Goal: Transaction & Acquisition: Purchase product/service

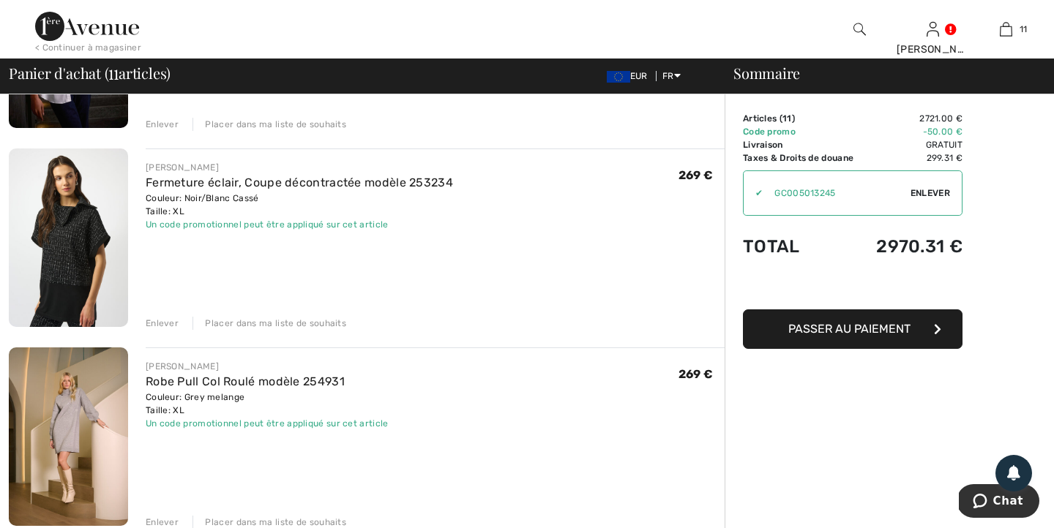
scroll to position [475, 0]
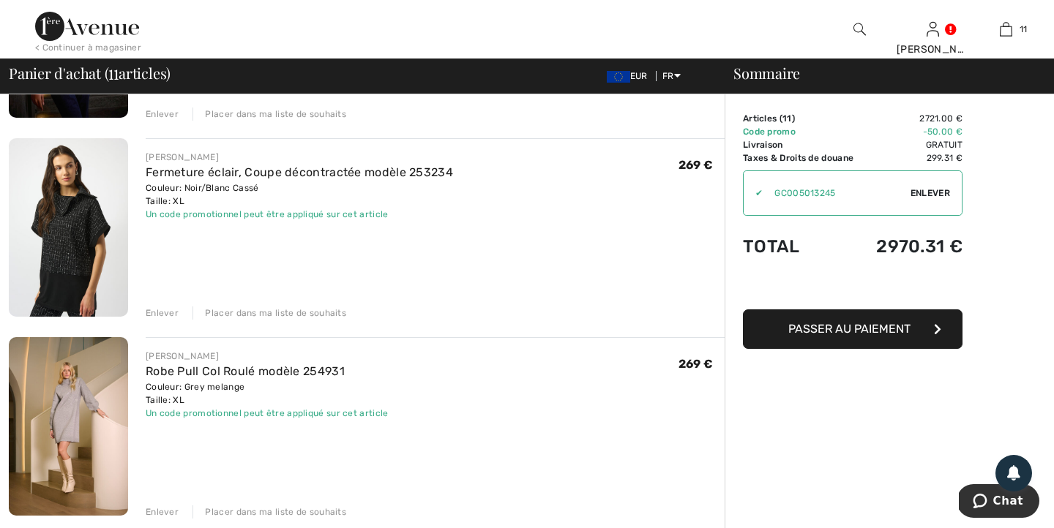
click at [162, 314] on div "Enlever" at bounding box center [162, 313] width 33 height 13
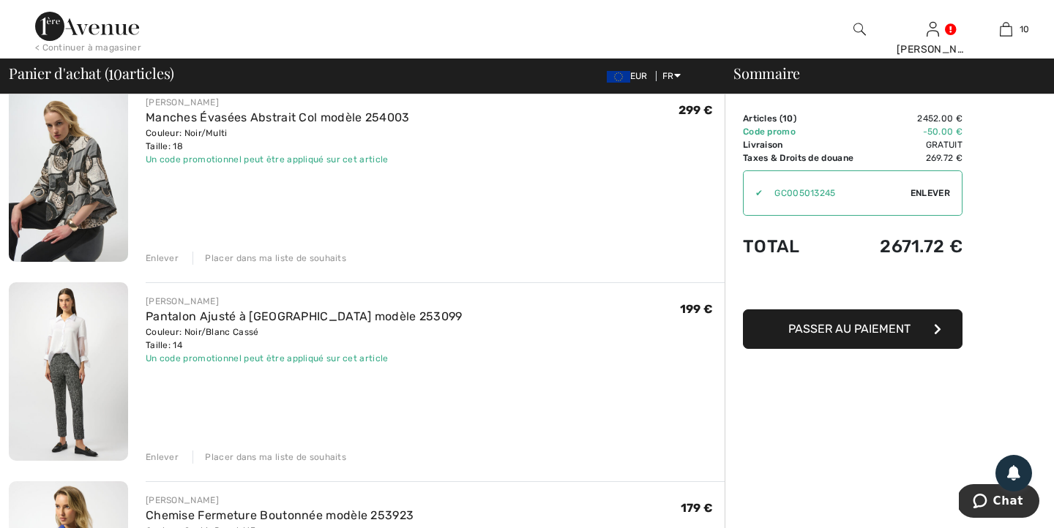
scroll to position [744, 0]
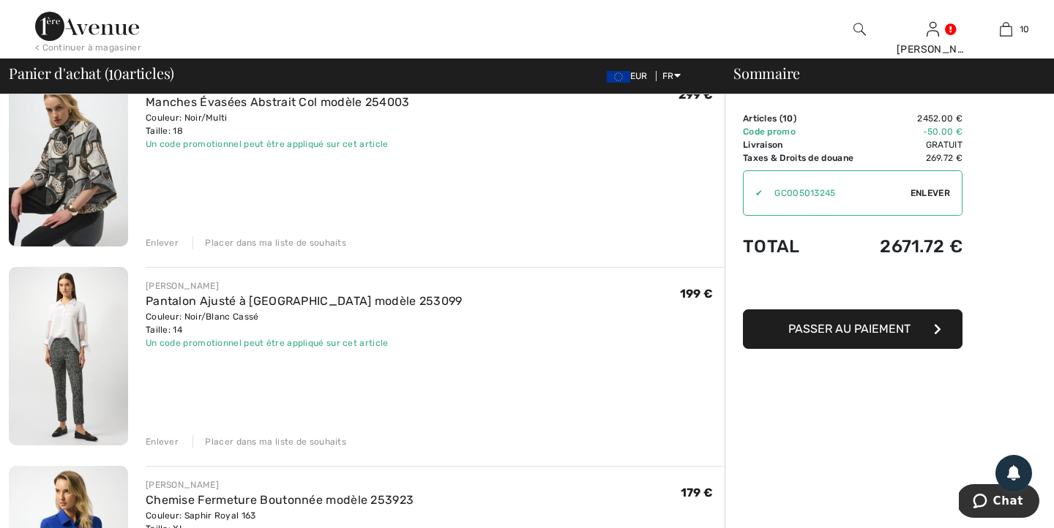
click at [162, 443] on div "Enlever" at bounding box center [162, 441] width 33 height 13
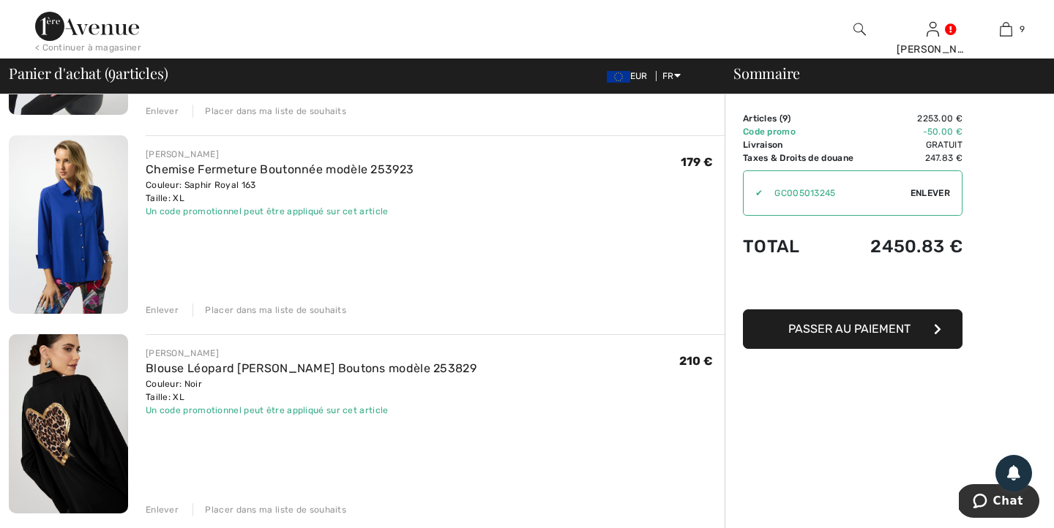
scroll to position [887, 0]
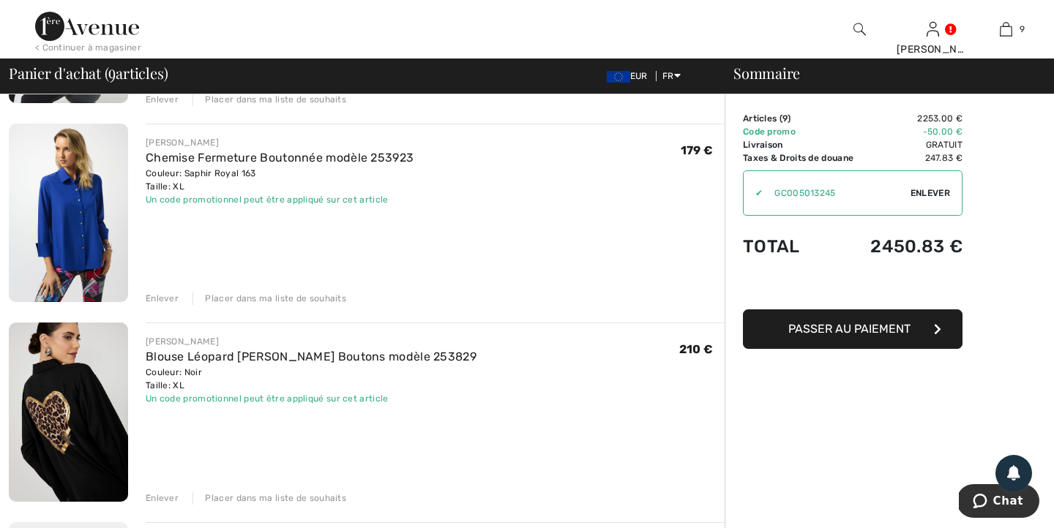
click at [156, 499] on div "Enlever" at bounding box center [162, 498] width 33 height 13
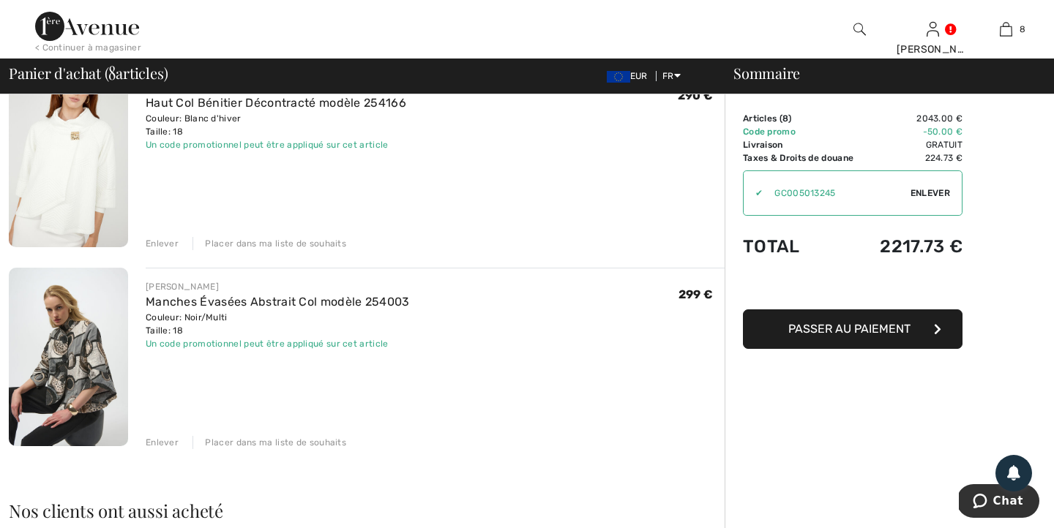
scroll to position [1337, 0]
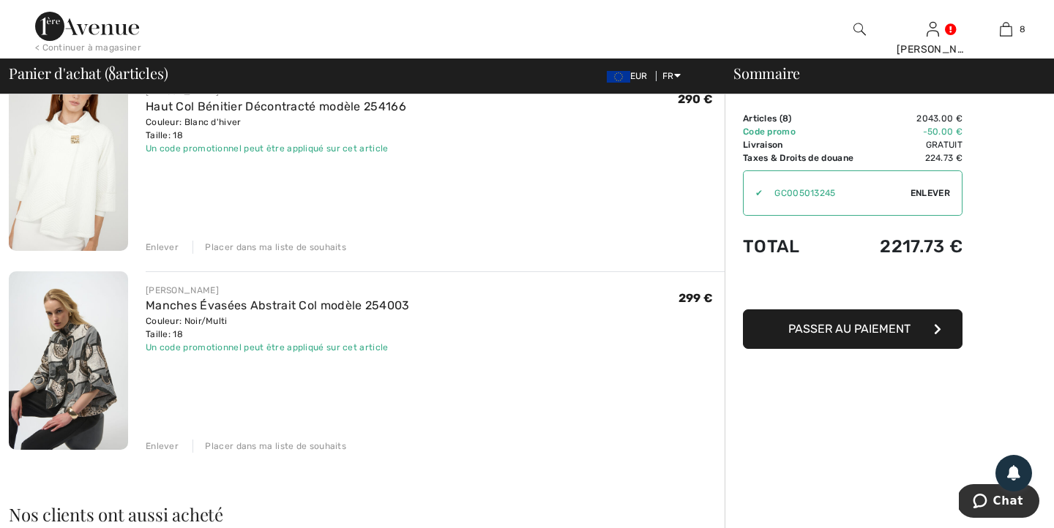
click at [161, 448] on div "Enlever" at bounding box center [162, 446] width 33 height 13
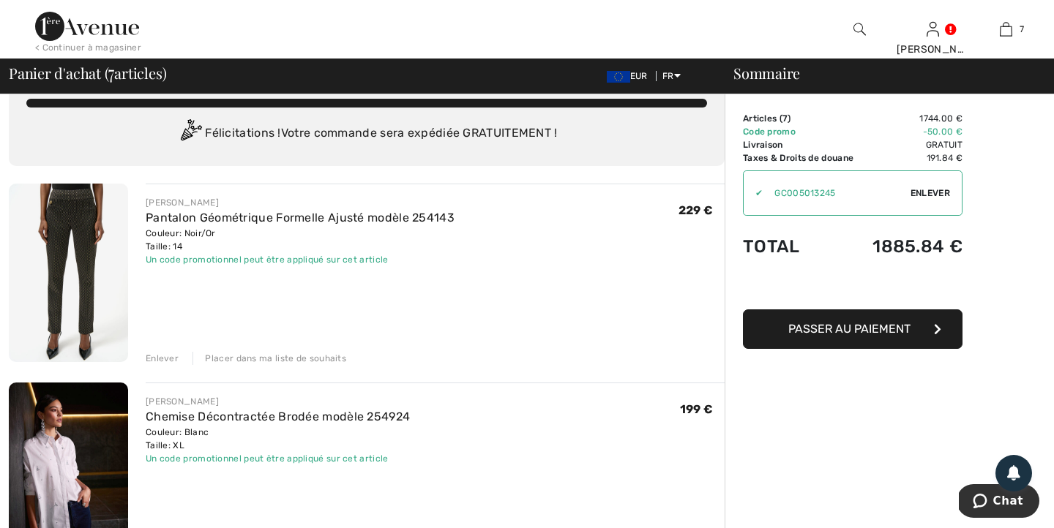
scroll to position [0, 0]
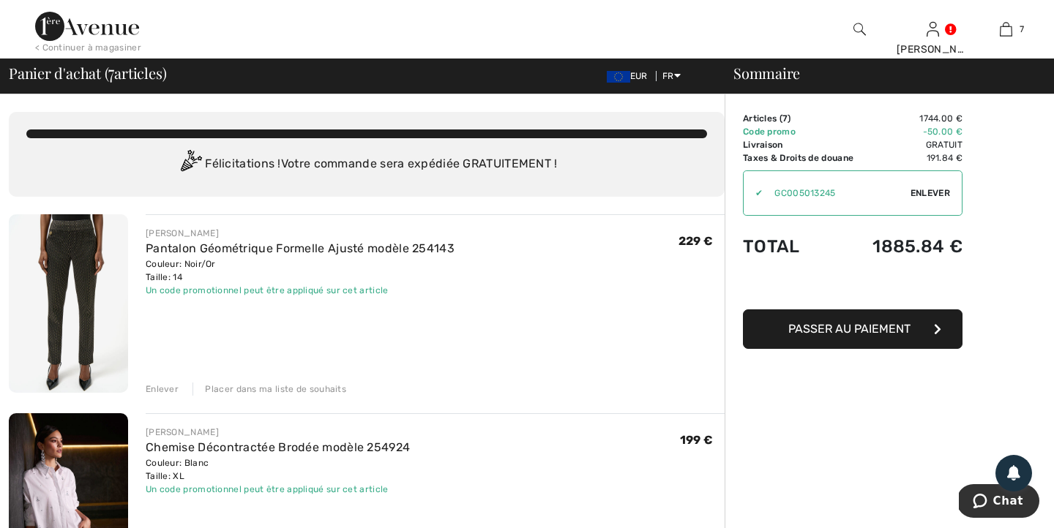
click at [112, 47] on div "< Continuer à magasiner" at bounding box center [88, 47] width 106 height 13
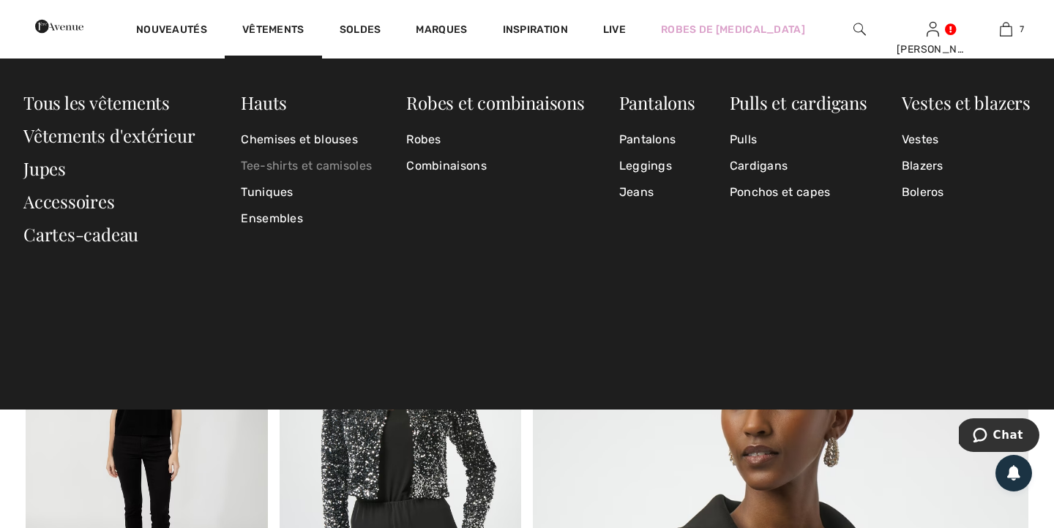
click at [301, 163] on link "Tee-shirts et camisoles" at bounding box center [306, 166] width 131 height 26
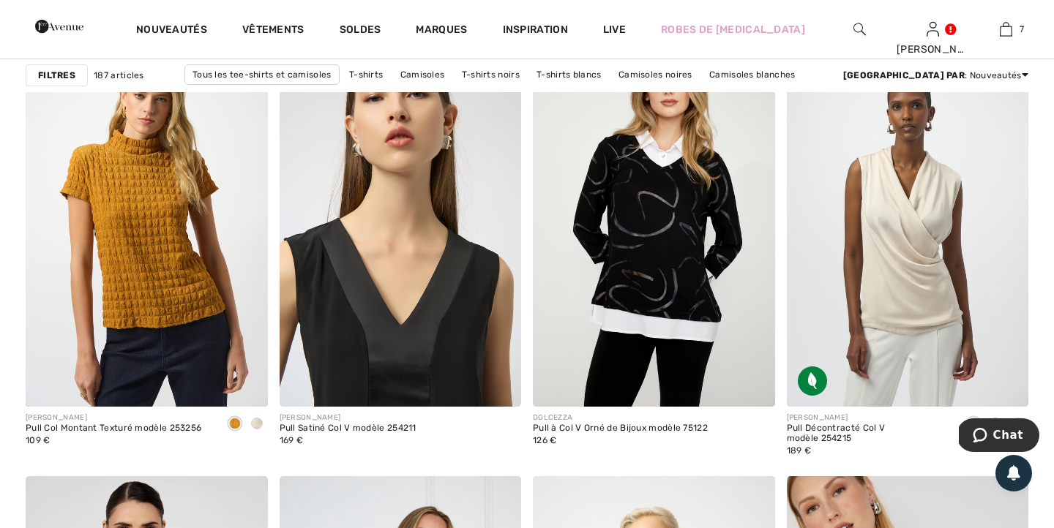
scroll to position [1106, 0]
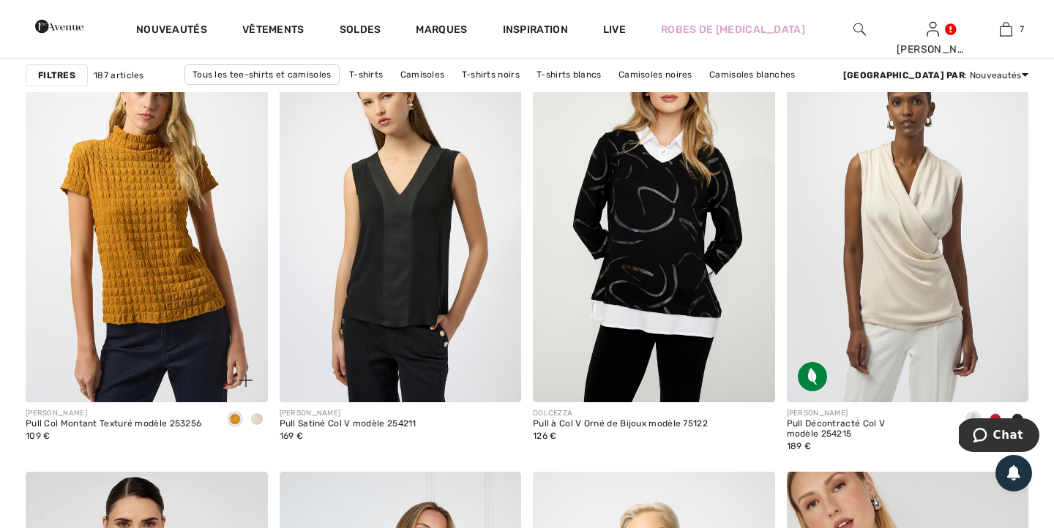
click at [257, 418] on span at bounding box center [257, 419] width 12 height 12
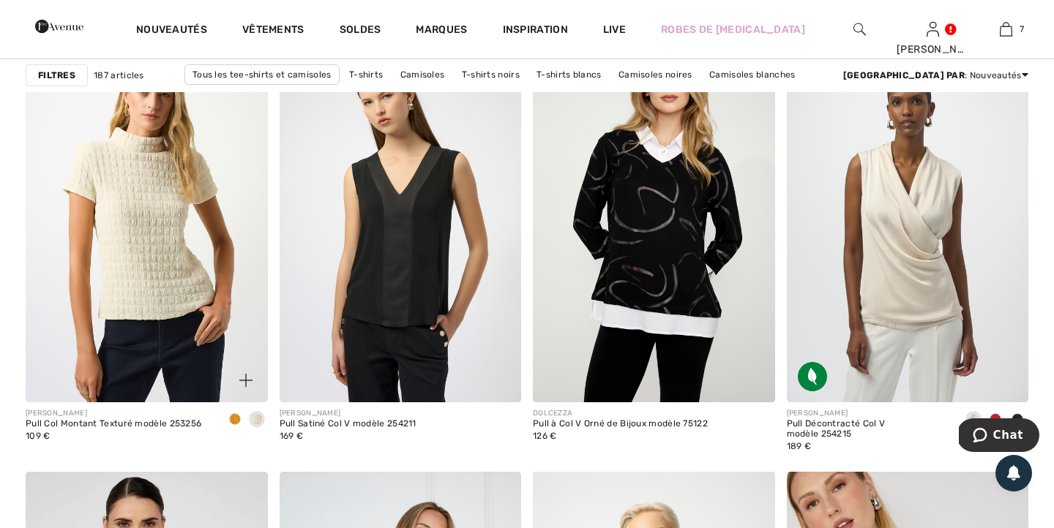
click at [206, 322] on img at bounding box center [147, 221] width 242 height 363
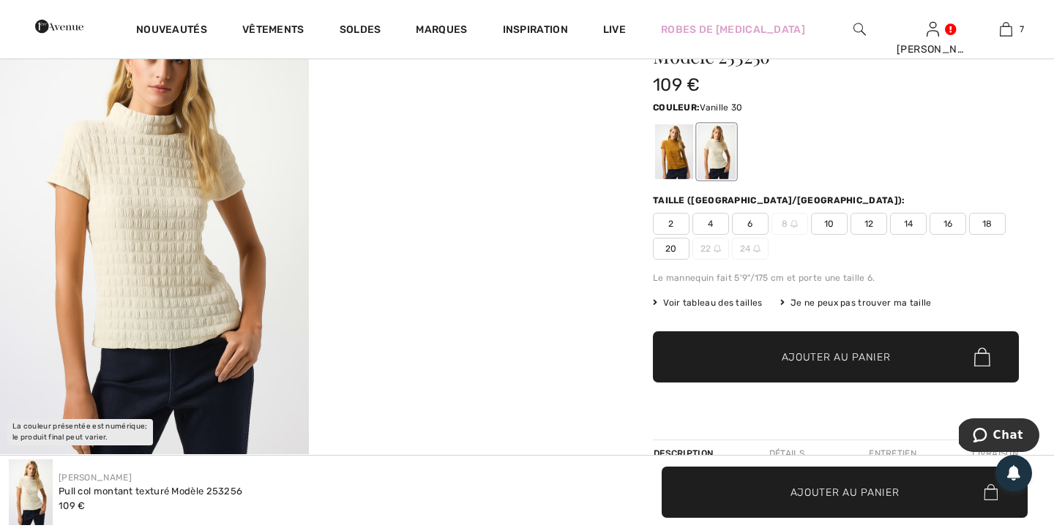
scroll to position [172, 0]
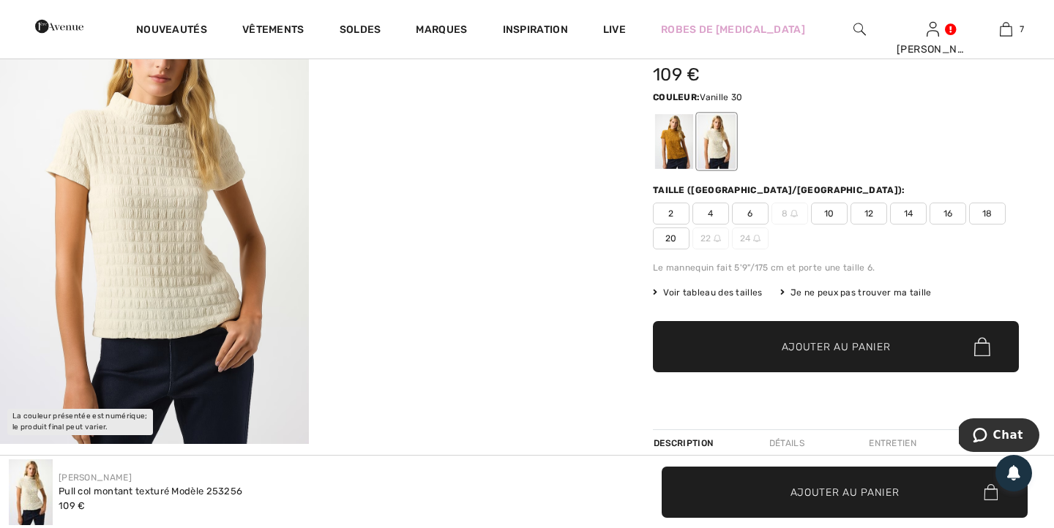
click at [986, 209] on span "18" at bounding box center [987, 214] width 37 height 22
click at [884, 339] on span "Ajouter au panier" at bounding box center [835, 346] width 109 height 15
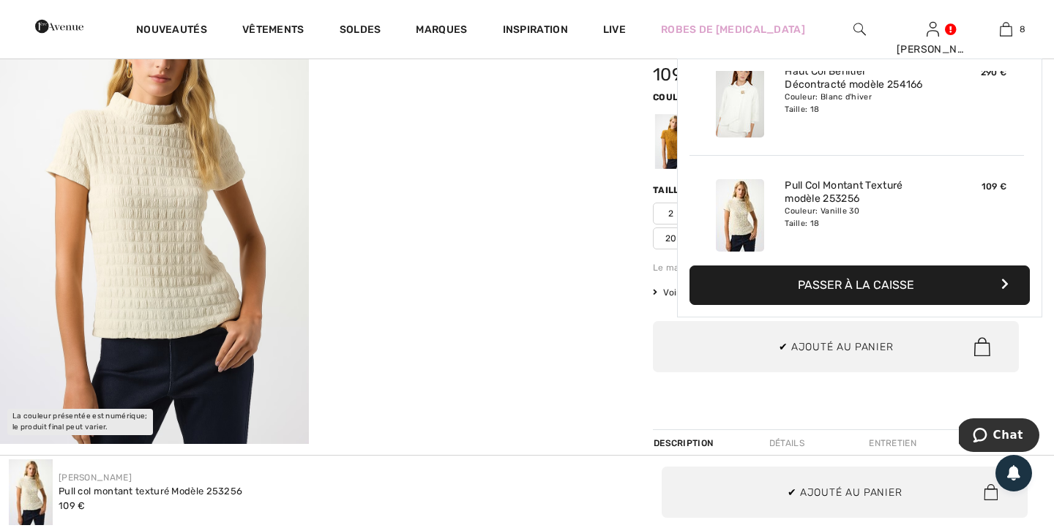
scroll to position [730, 0]
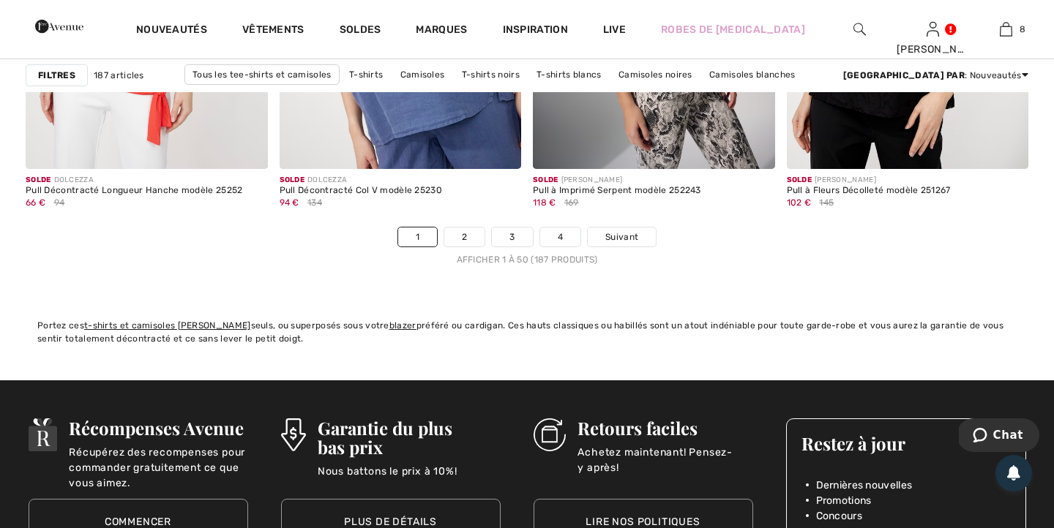
scroll to position [6676, 0]
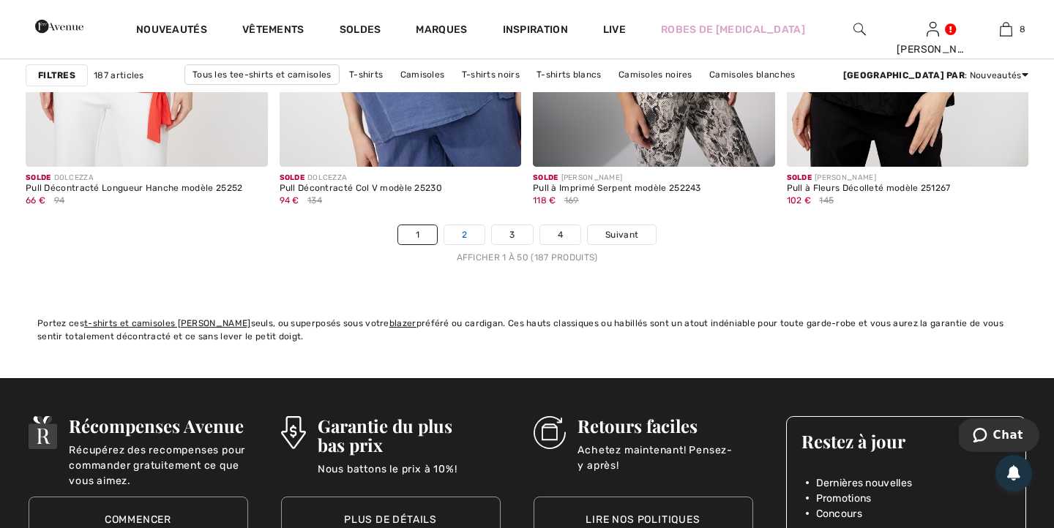
click at [461, 236] on link "2" at bounding box center [464, 234] width 40 height 19
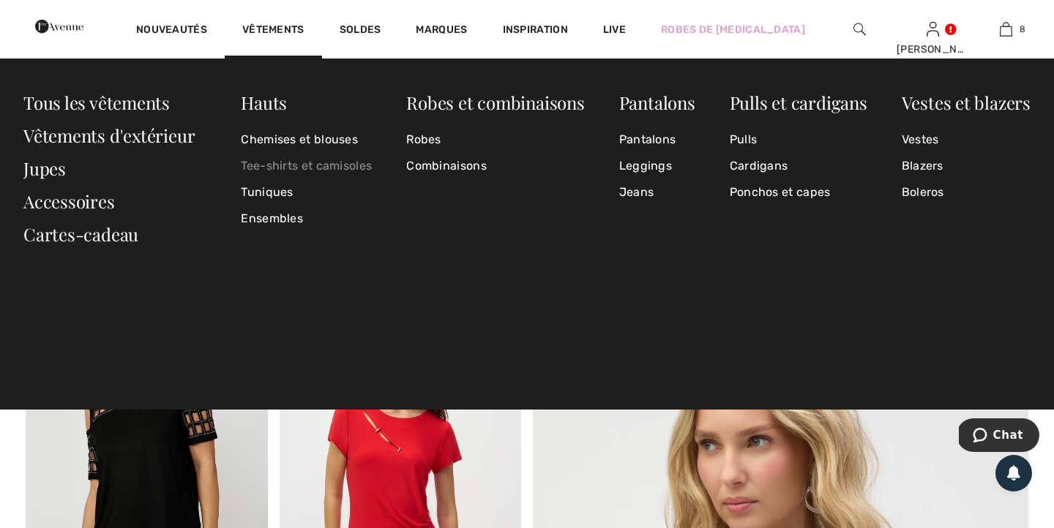
click at [331, 166] on link "Tee-shirts et camisoles" at bounding box center [306, 166] width 131 height 26
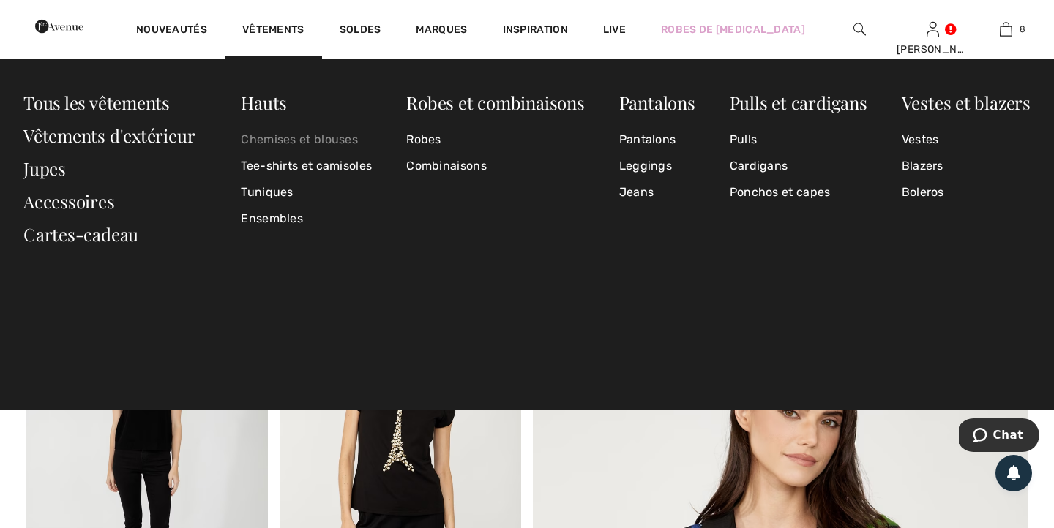
click at [274, 140] on link "Chemises et blouses" at bounding box center [306, 140] width 131 height 26
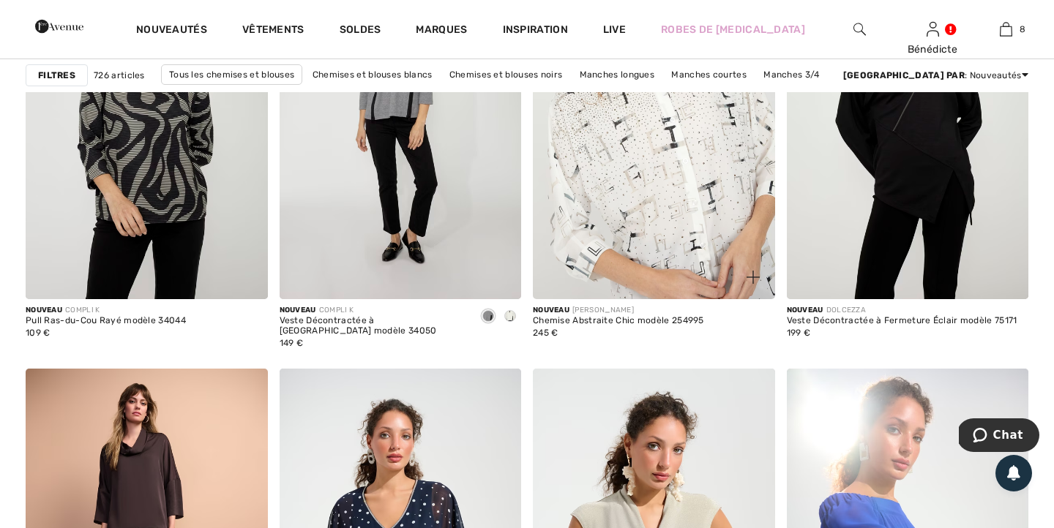
scroll to position [1215, 0]
